Goal: Information Seeking & Learning: Learn about a topic

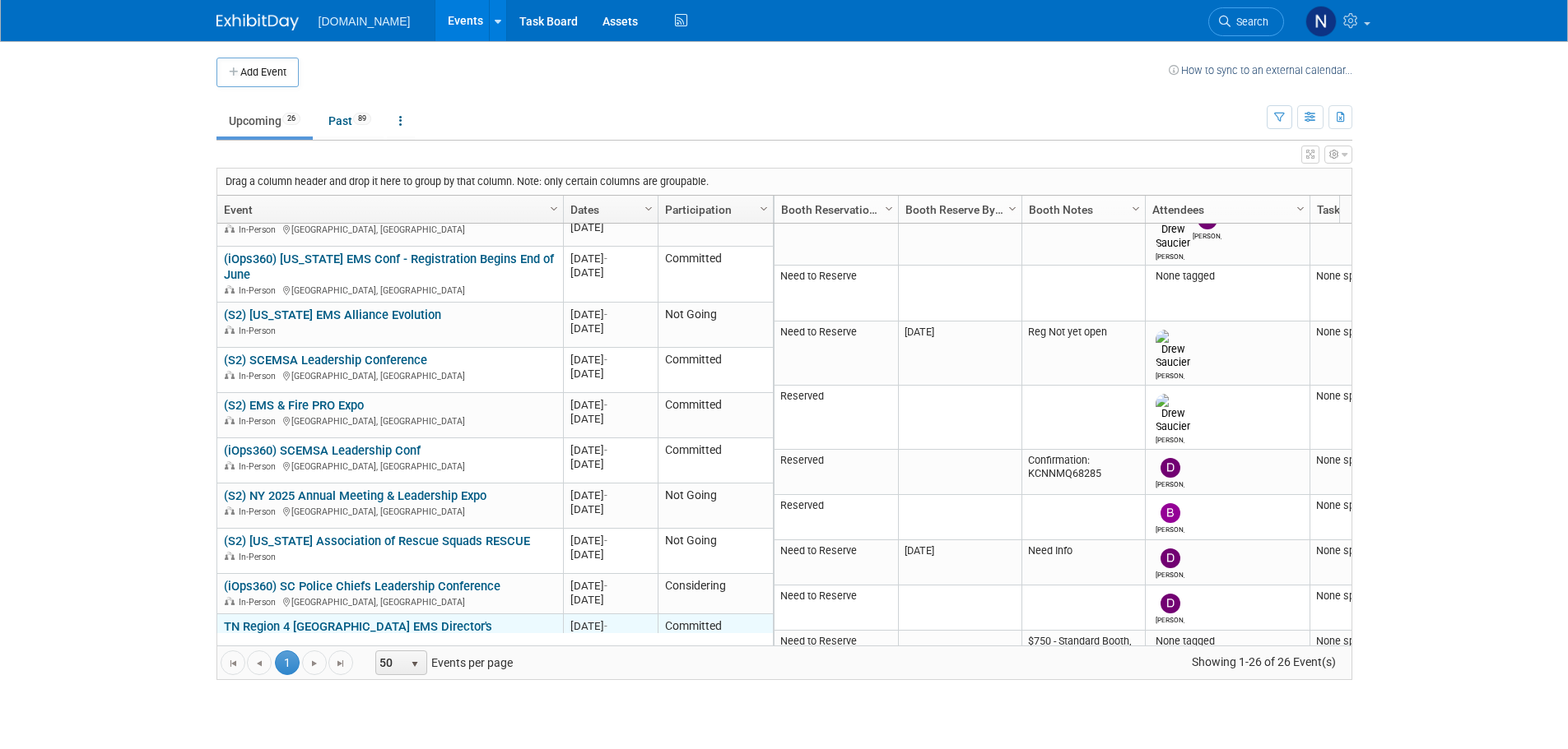
scroll to position [197, 0]
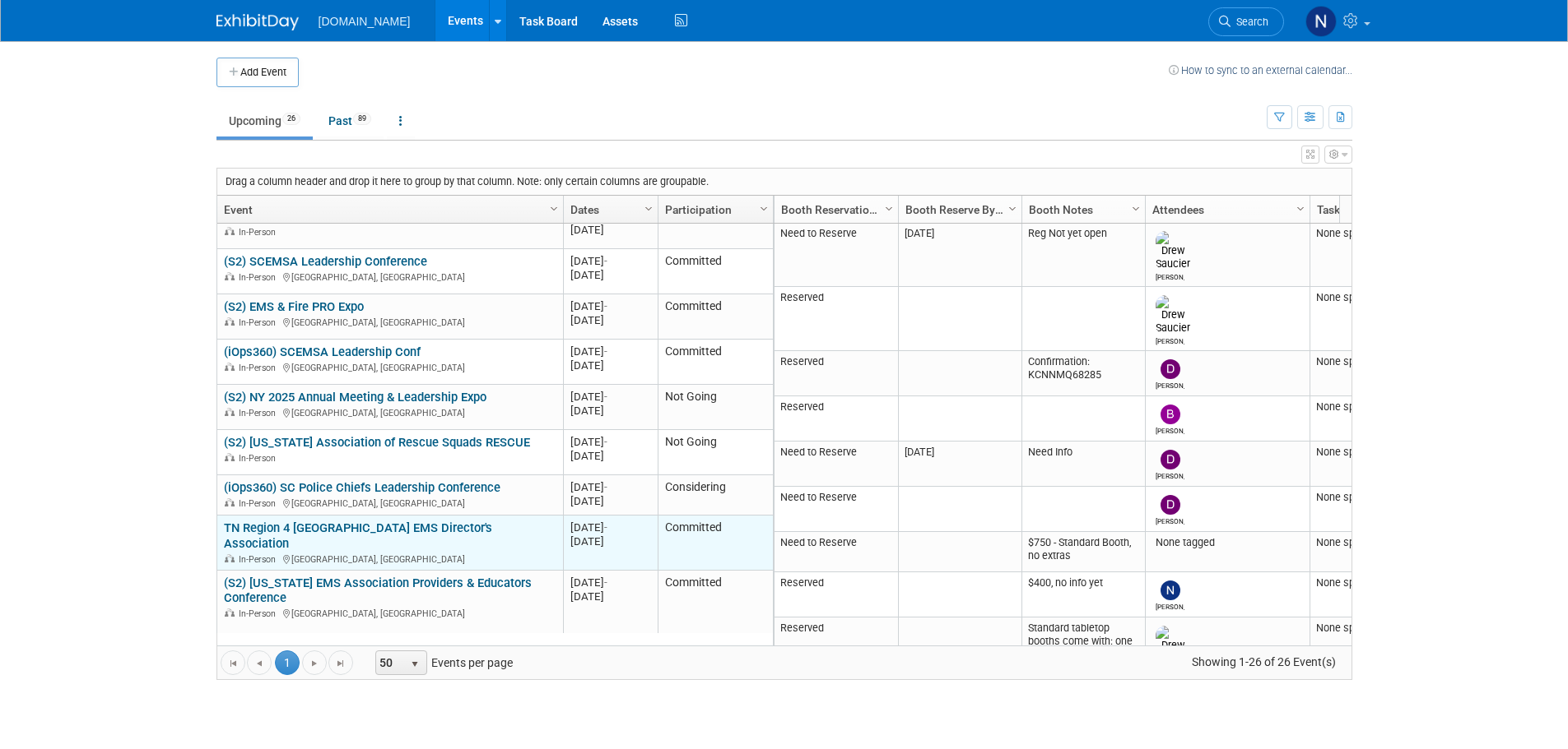
click at [483, 534] on link "TN Region 4 [GEOGRAPHIC_DATA] EMS Director's Association" at bounding box center [358, 536] width 268 height 31
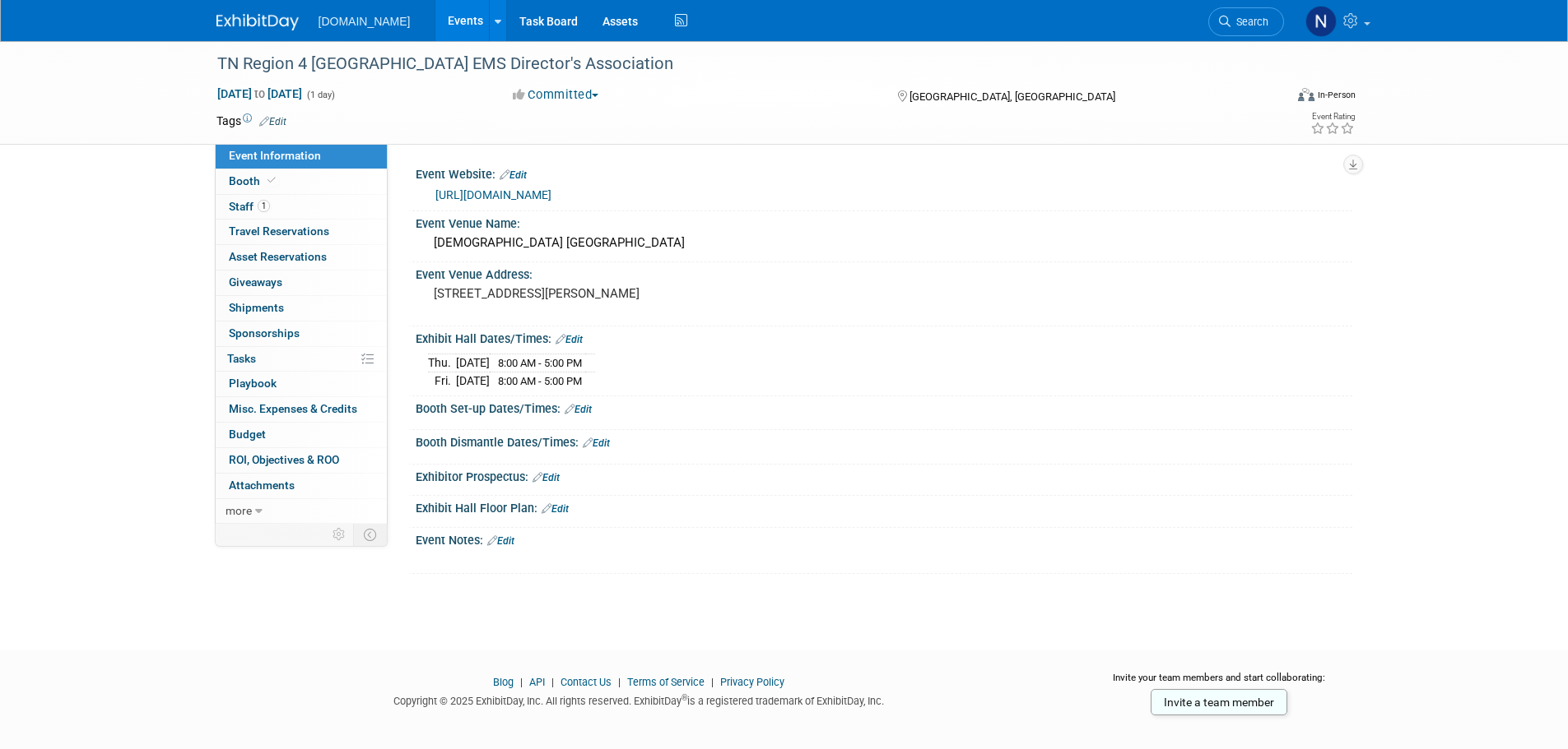
click at [304, 86] on div "[DATE] to [DATE] (1 day)" at bounding box center [350, 94] width 266 height 17
click at [301, 99] on span "[DATE] to [DATE]" at bounding box center [260, 94] width 87 height 15
type input "[DATE]"
select select "9"
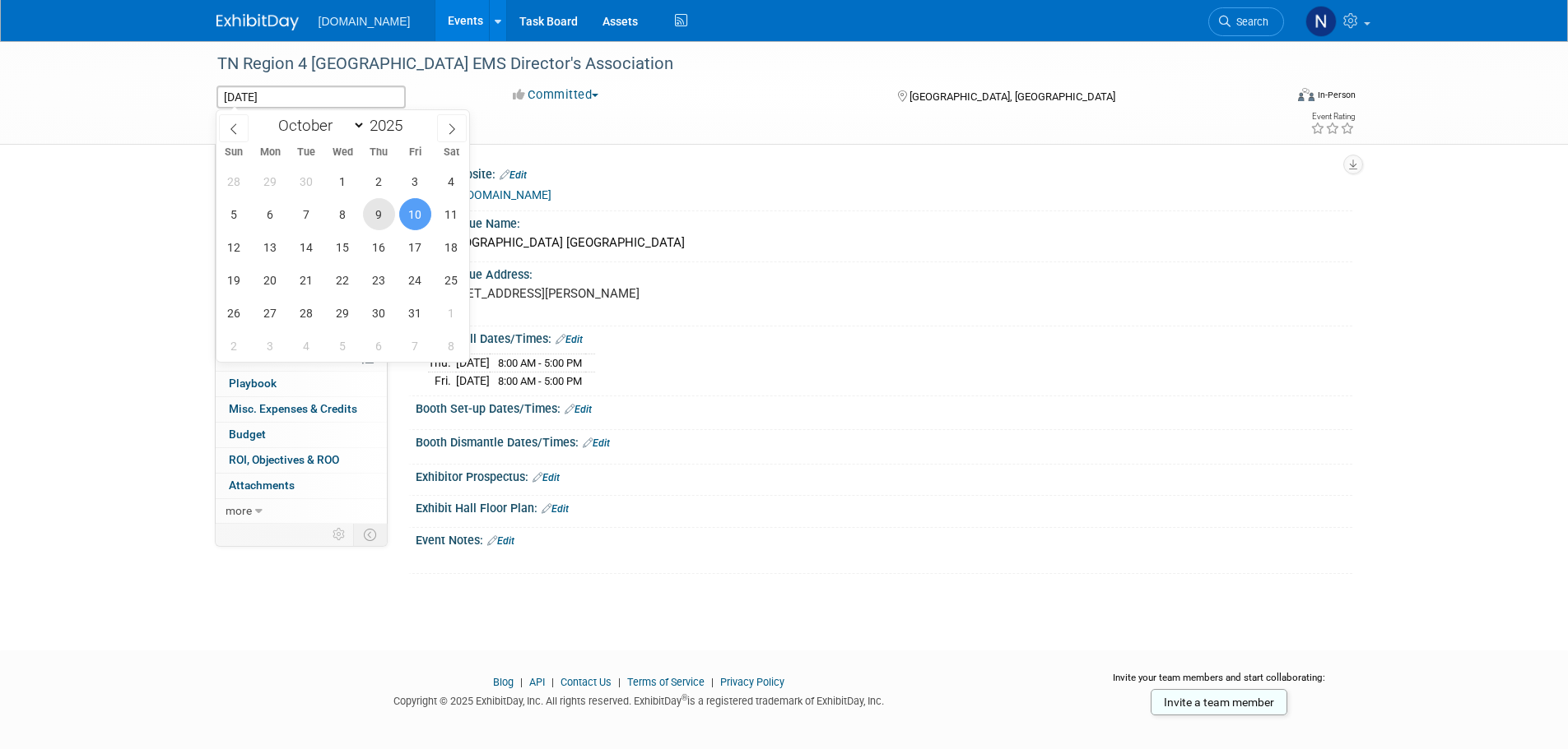
click at [376, 219] on span "9" at bounding box center [379, 214] width 32 height 32
type input "[DATE]"
click at [402, 213] on span "10" at bounding box center [415, 214] width 32 height 32
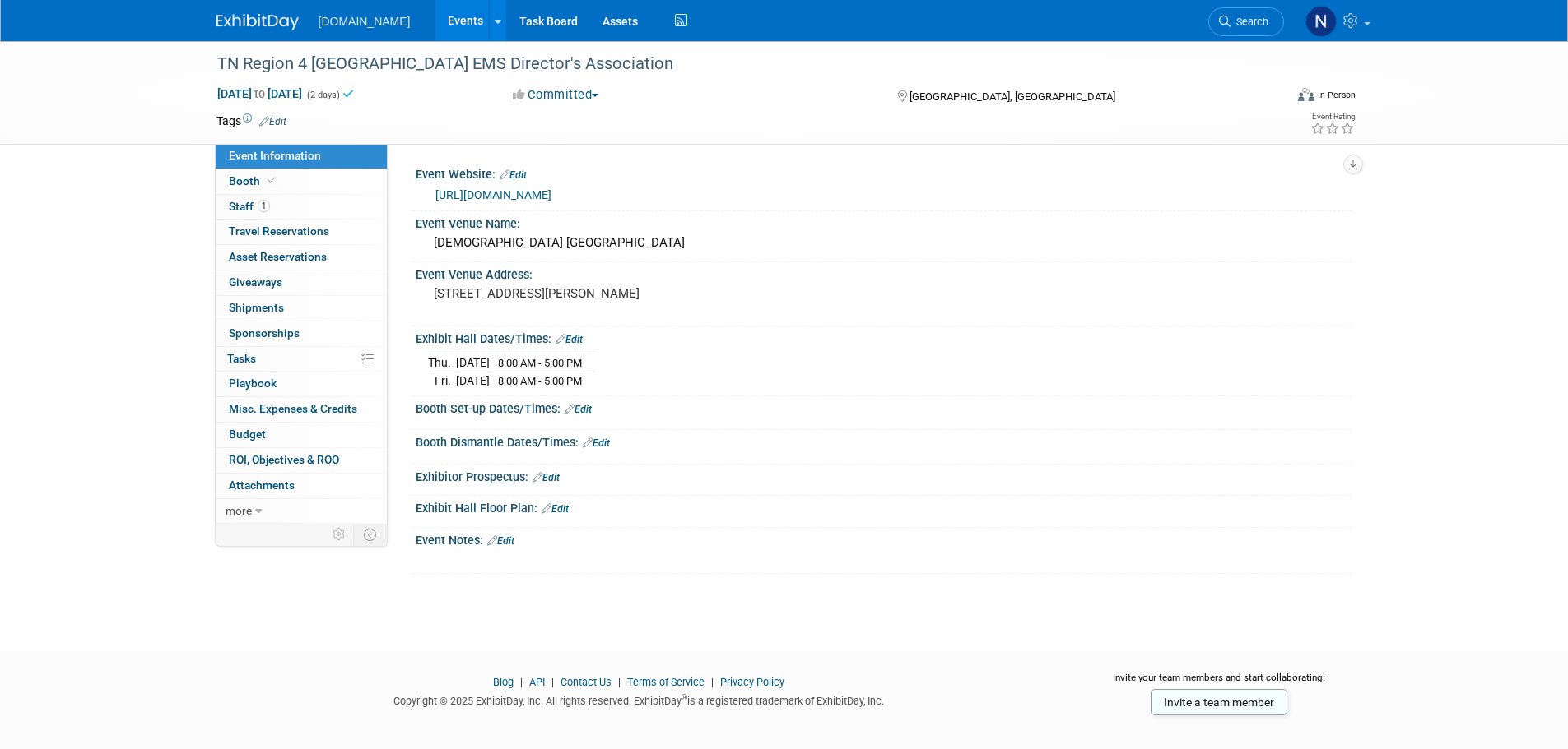
click at [863, 156] on div "Event Website: Edit [URL][DOMAIN_NAME] Event Venue Name: [DEMOGRAPHIC_DATA] [GE…" at bounding box center [869, 334] width 964 height 380
drag, startPoint x: 552, startPoint y: 312, endPoint x: 431, endPoint y: 297, distance: 121.9
click at [431, 297] on div "[STREET_ADDRESS][PERSON_NAME]" at bounding box center [610, 300] width 366 height 37
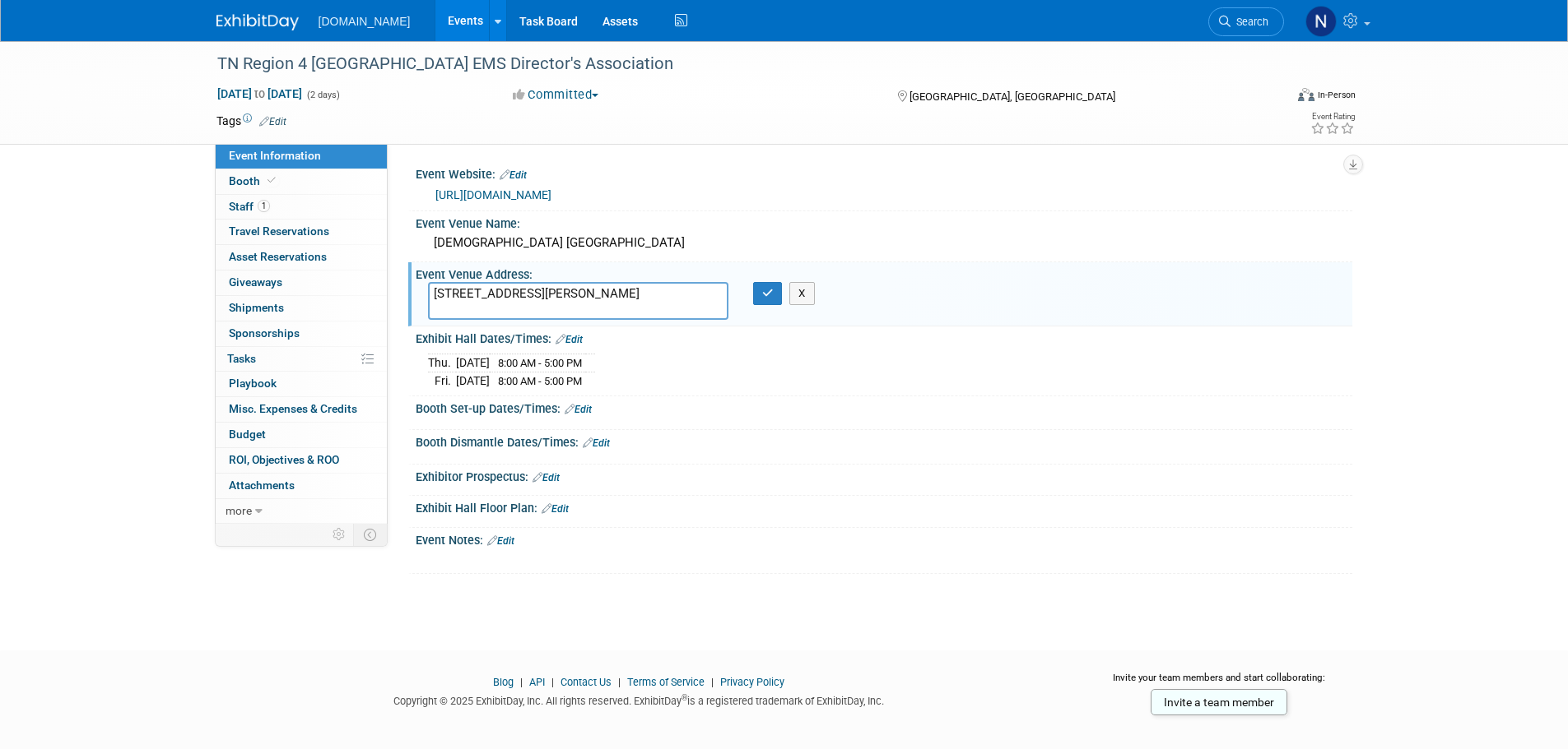
drag, startPoint x: 530, startPoint y: 302, endPoint x: 393, endPoint y: 272, distance: 140.2
click at [393, 272] on div "Event Website: Edit [URL][DOMAIN_NAME] Event Venue Name: [DEMOGRAPHIC_DATA] [GE…" at bounding box center [869, 334] width 964 height 380
click at [827, 343] on div "Exhibit Hall Dates/Times: Edit" at bounding box center [884, 337] width 937 height 22
click at [533, 197] on link "[URL][DOMAIN_NAME]" at bounding box center [493, 195] width 116 height 13
